Goal: Information Seeking & Learning: Learn about a topic

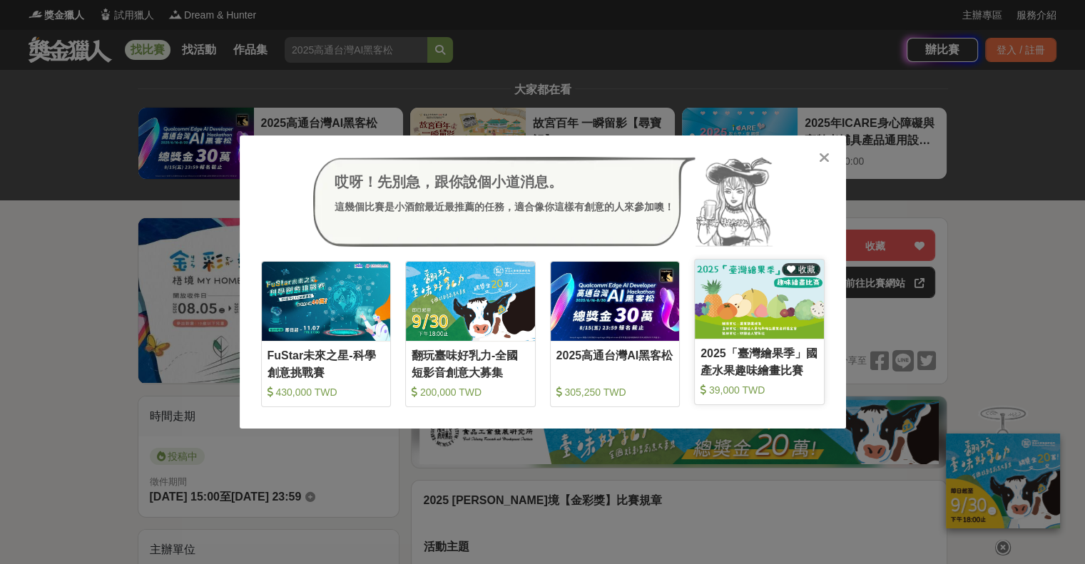
click at [765, 365] on div "2025「臺灣繪果季」國產水果趣味繪畫比賽" at bounding box center [760, 361] width 118 height 32
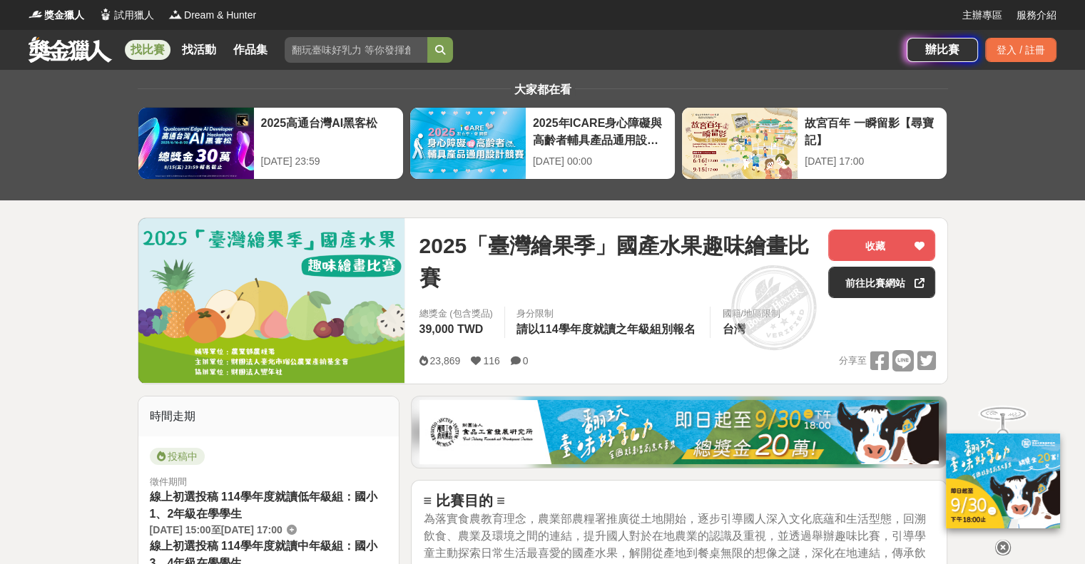
click at [68, 45] on link at bounding box center [70, 49] width 86 height 27
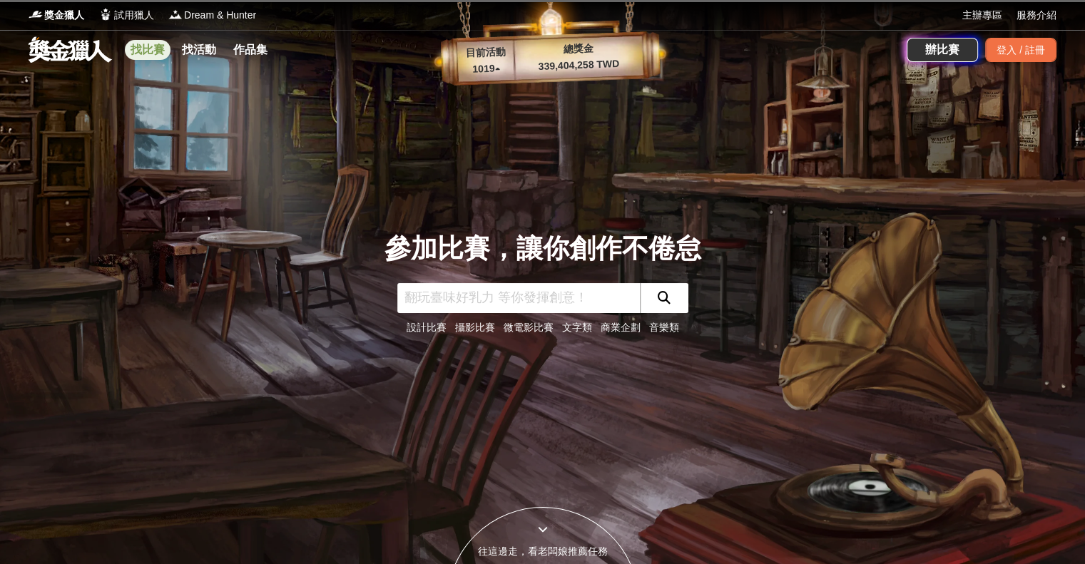
click at [160, 53] on link "找比賽" at bounding box center [148, 50] width 46 height 20
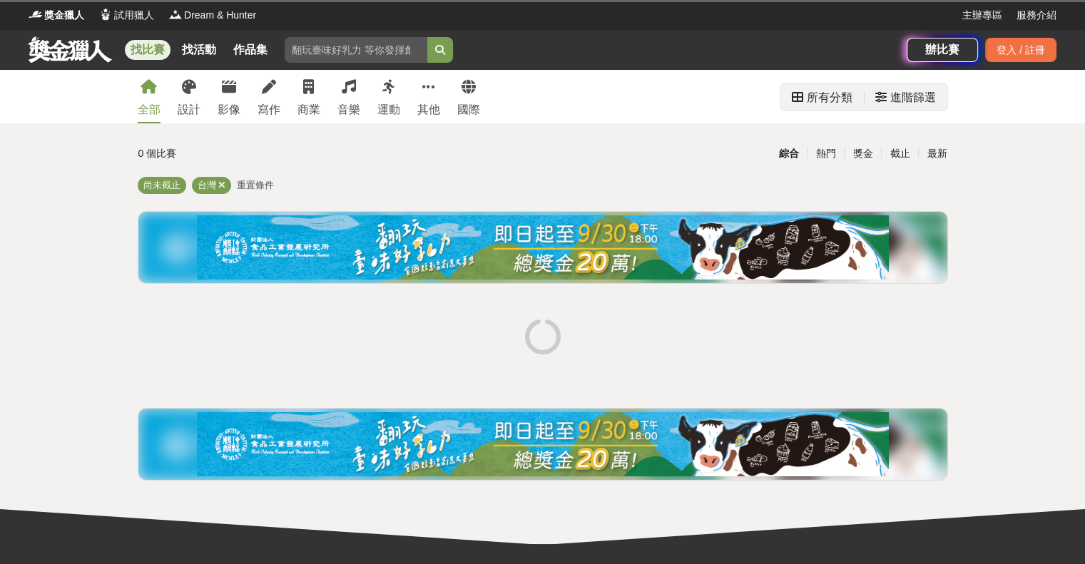
click at [908, 102] on div "進階篩選" at bounding box center [913, 97] width 46 height 29
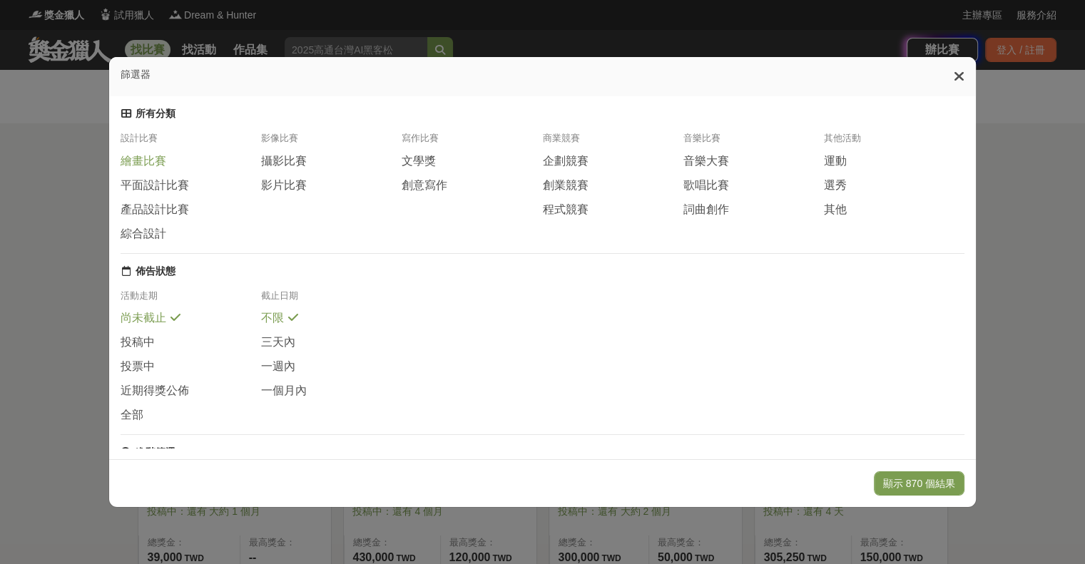
click at [159, 169] on span "繪畫比賽" at bounding box center [144, 161] width 46 height 15
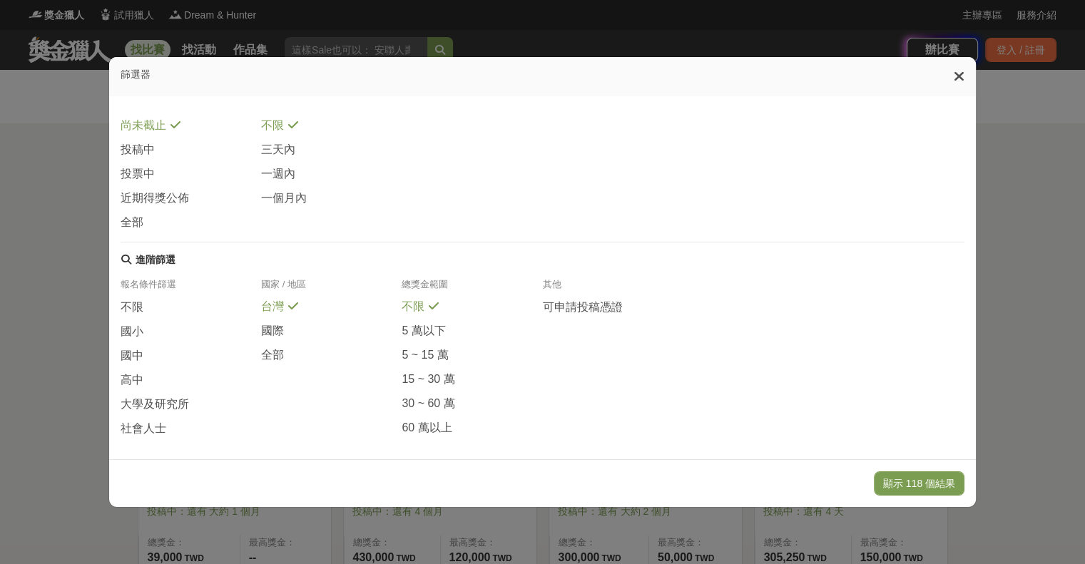
scroll to position [214, 0]
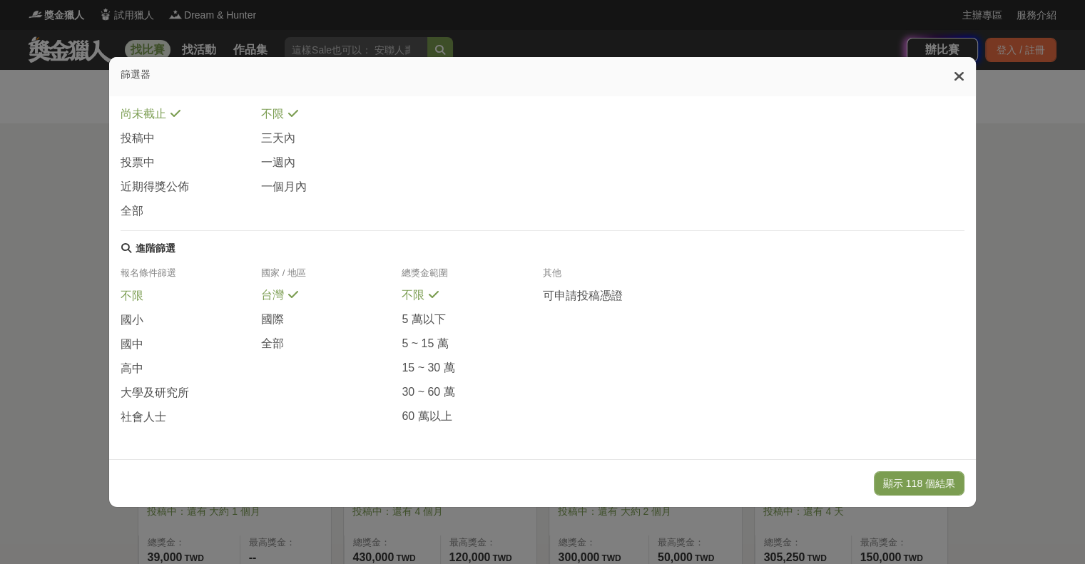
click at [136, 304] on span "不限" at bounding box center [132, 296] width 23 height 15
click at [923, 493] on button "顯示 118 個結果" at bounding box center [919, 484] width 91 height 24
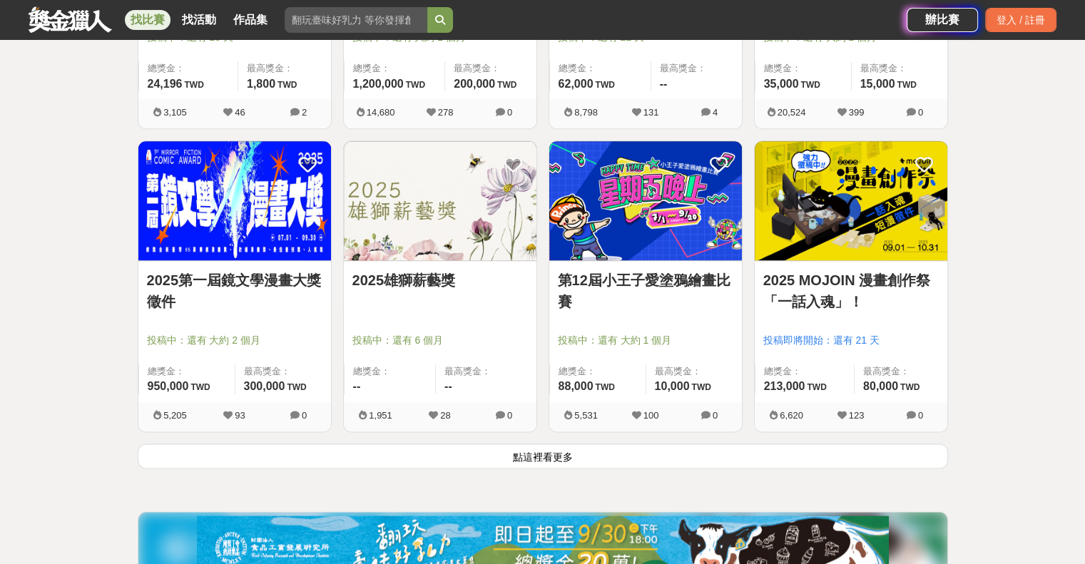
scroll to position [1712, 0]
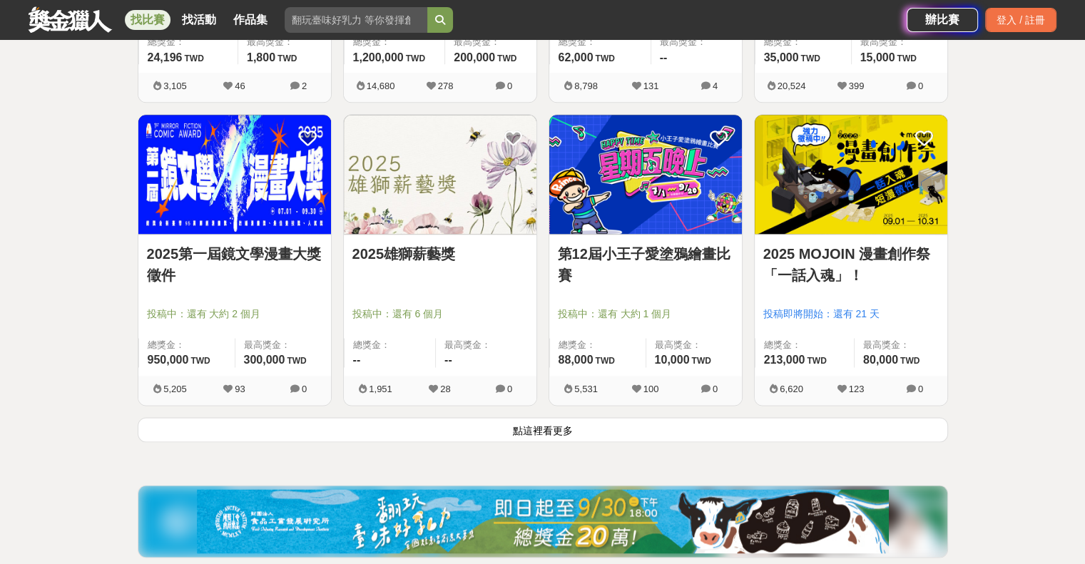
click at [559, 437] on button "點這裡看更多" at bounding box center [543, 429] width 811 height 25
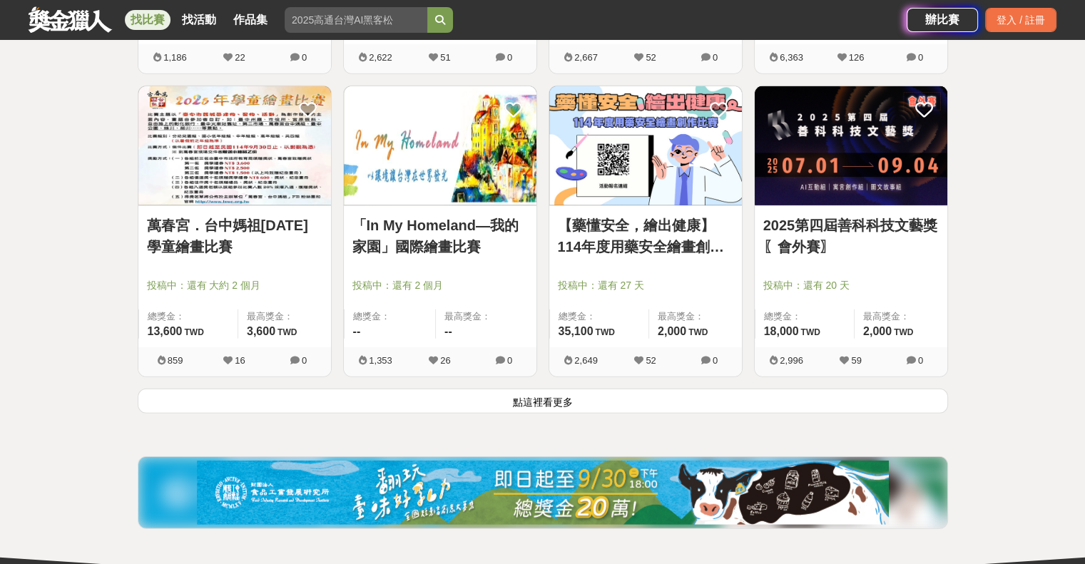
scroll to position [3568, 0]
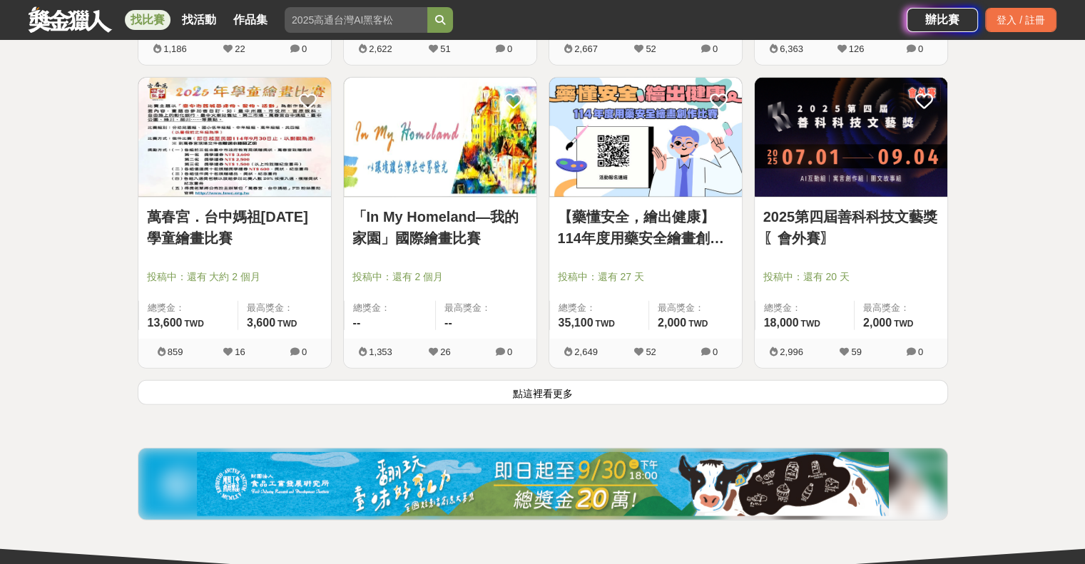
click at [442, 223] on link "「In My Homeland—我的家園」國際繪畫比賽" at bounding box center [440, 227] width 176 height 43
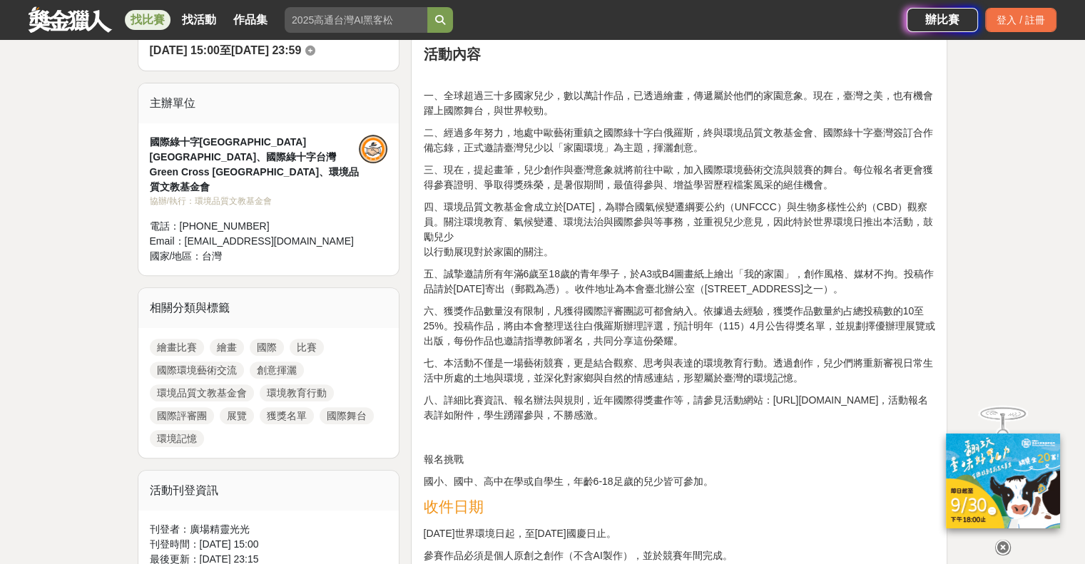
scroll to position [642, 0]
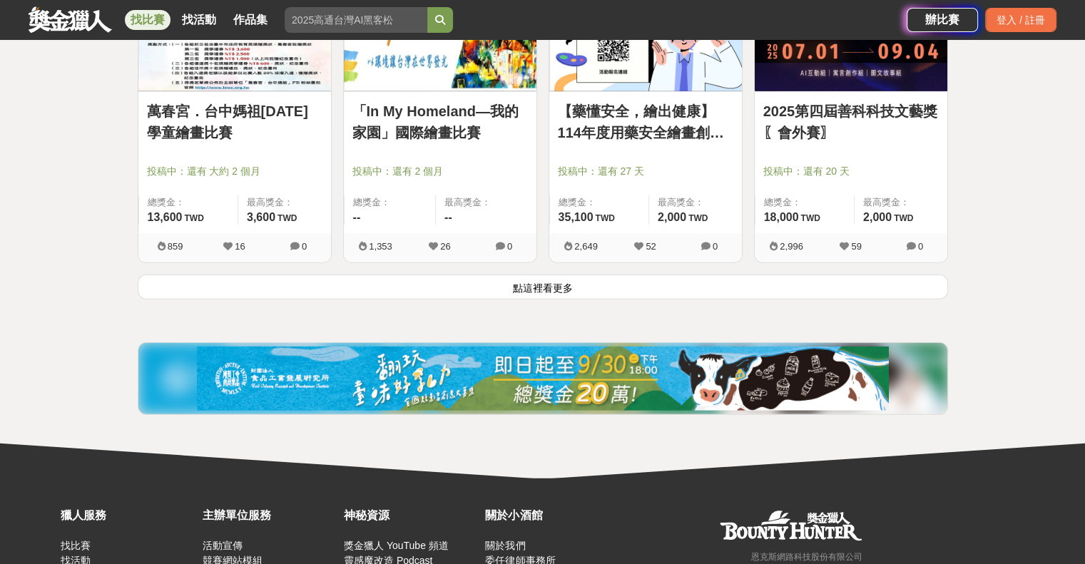
scroll to position [3777, 0]
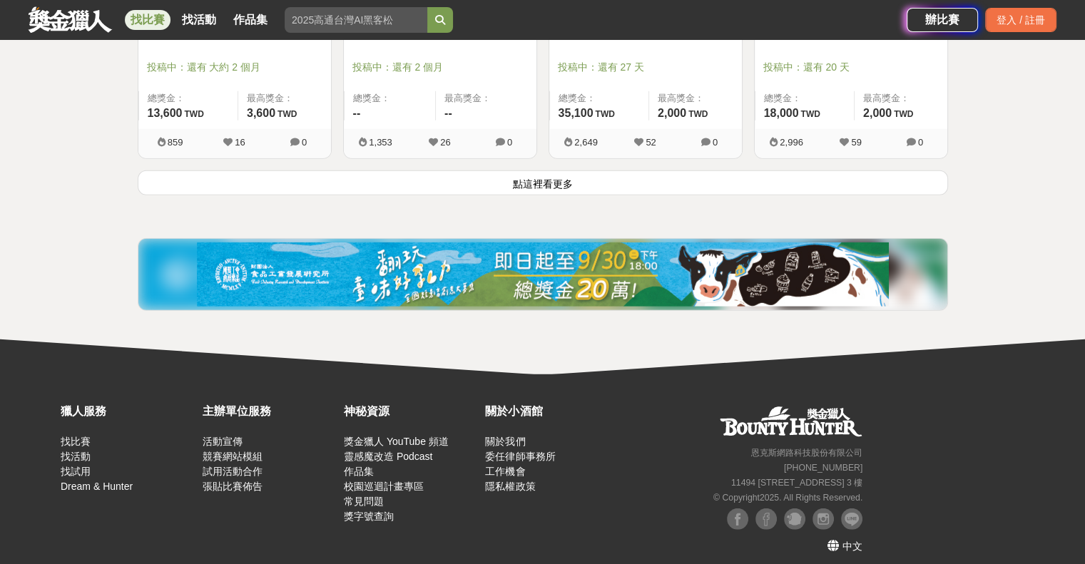
click at [552, 182] on button "點這裡看更多" at bounding box center [543, 183] width 811 height 25
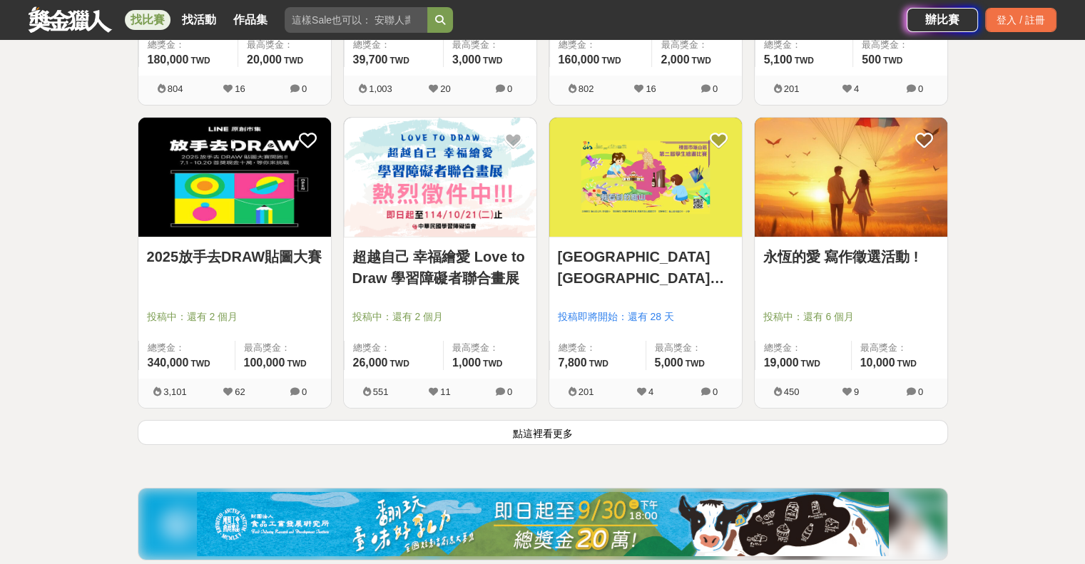
scroll to position [5347, 0]
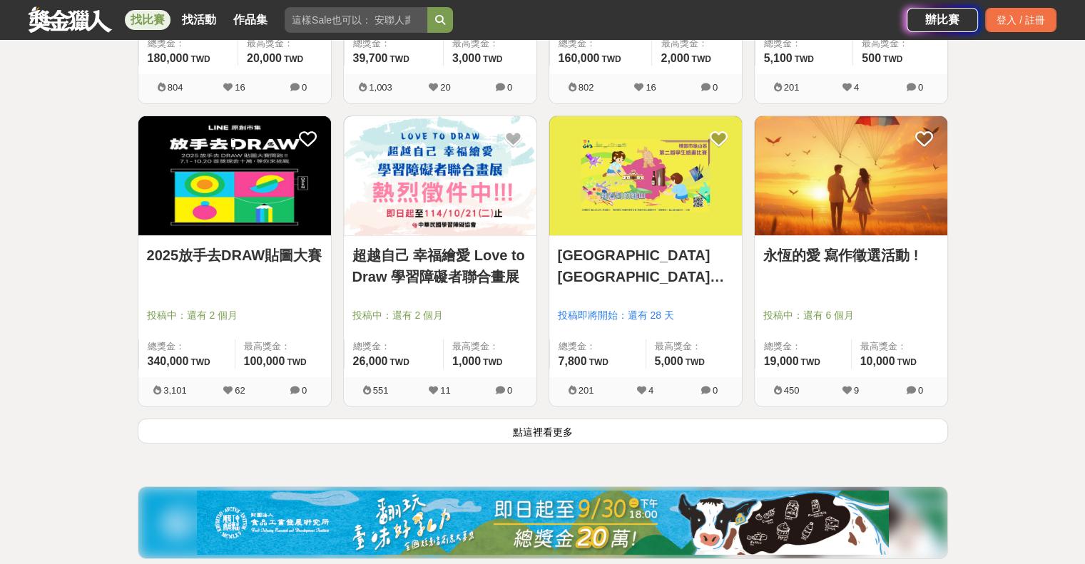
click at [517, 432] on button "點這裡看更多" at bounding box center [543, 431] width 811 height 25
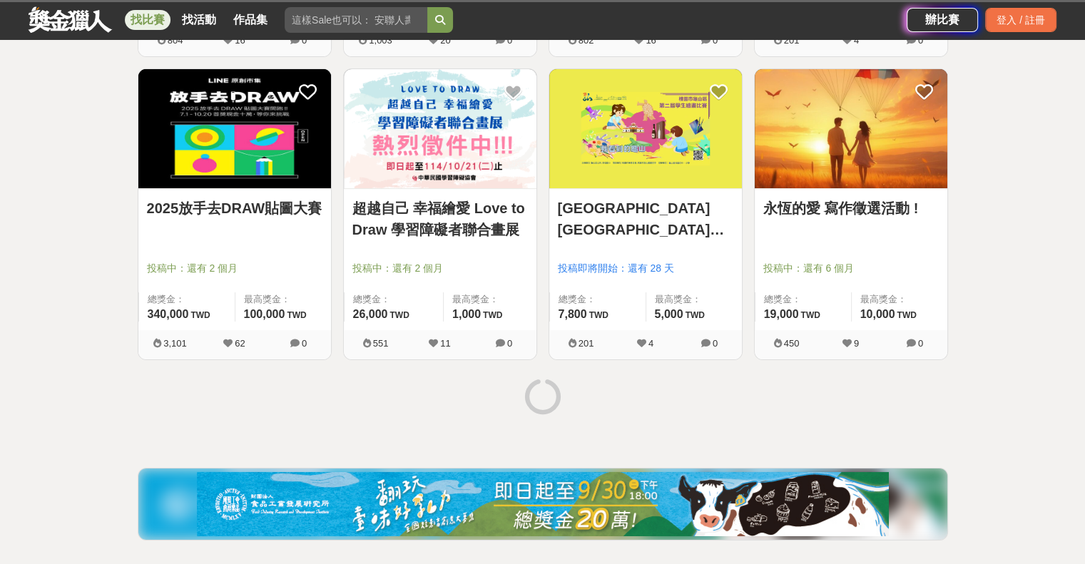
scroll to position [5419, 0]
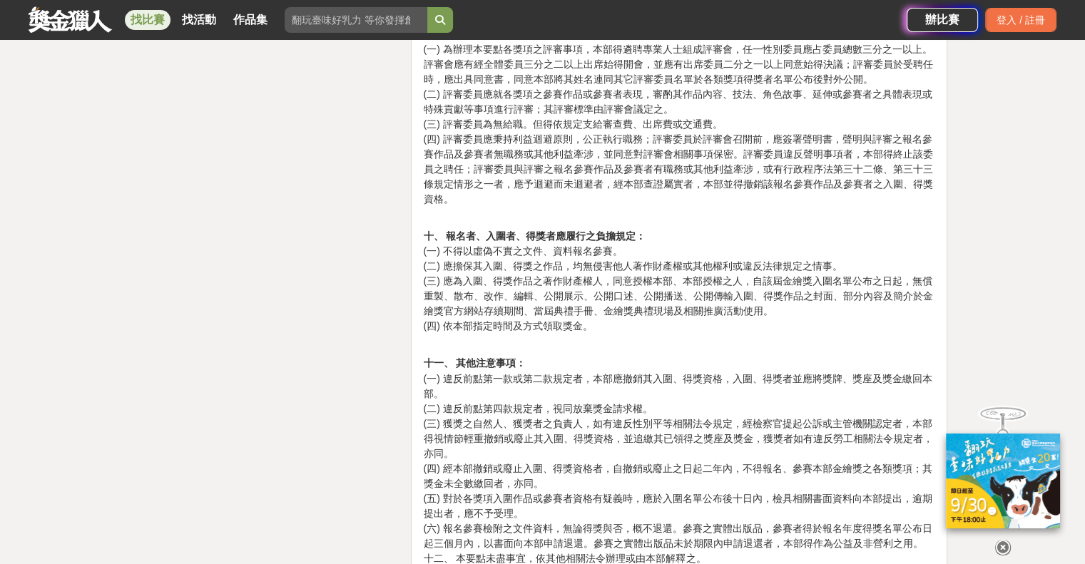
scroll to position [2426, 0]
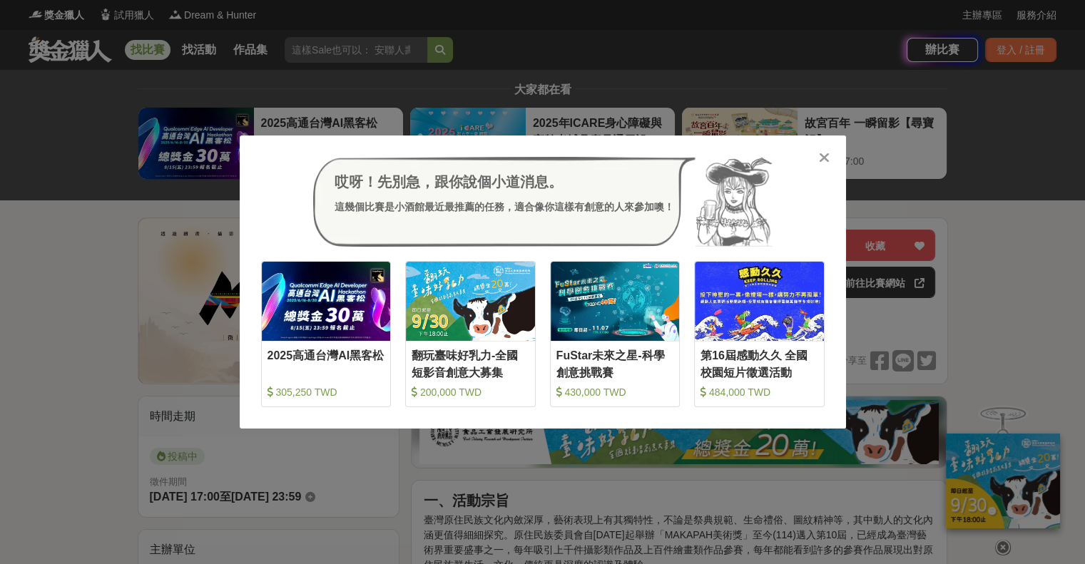
click at [826, 159] on icon at bounding box center [824, 158] width 11 height 14
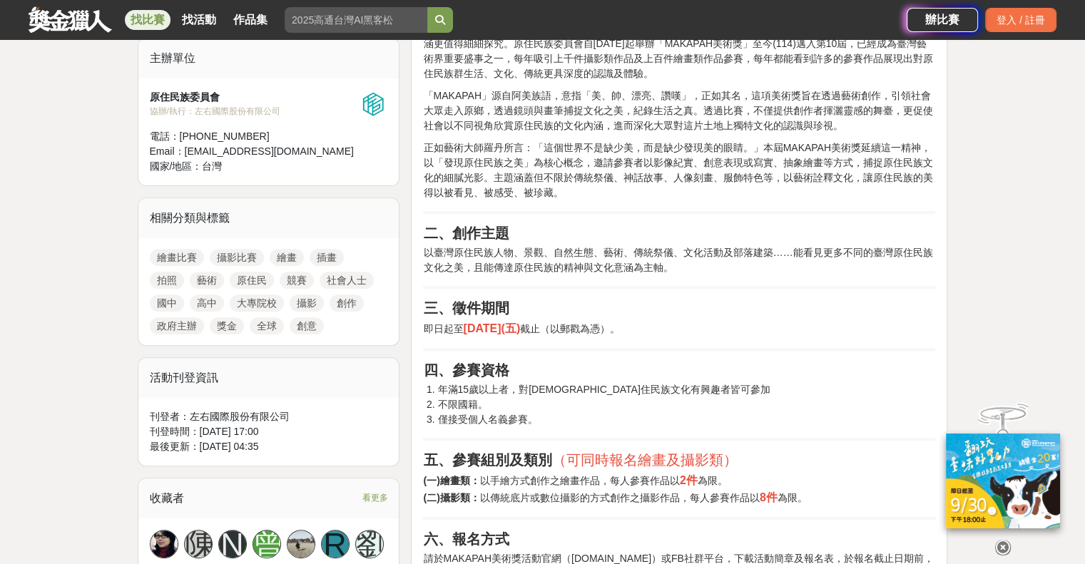
scroll to position [499, 0]
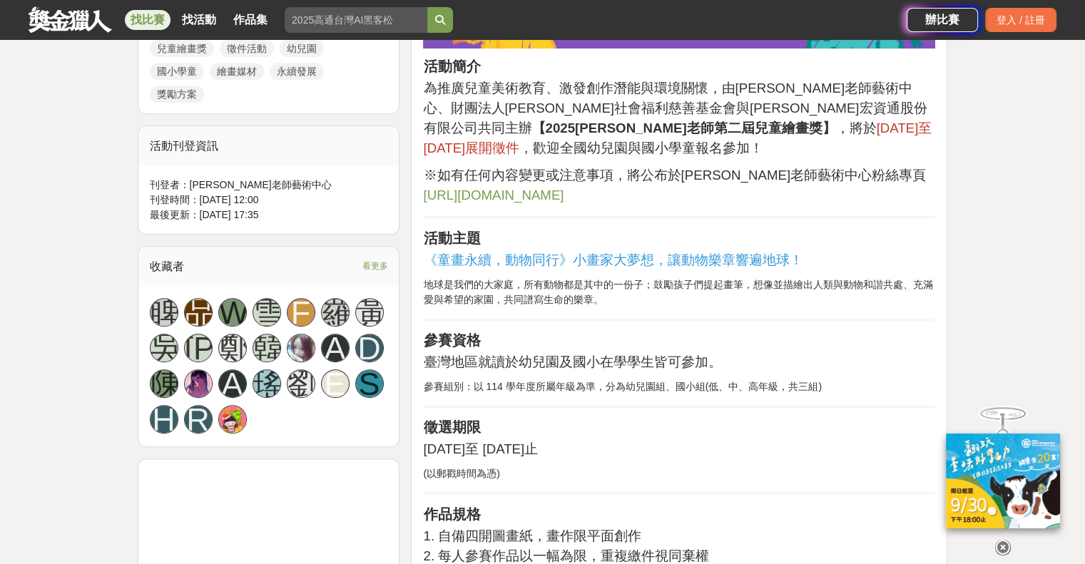
scroll to position [785, 0]
